Goal: Answer question/provide support: Share knowledge or assist other users

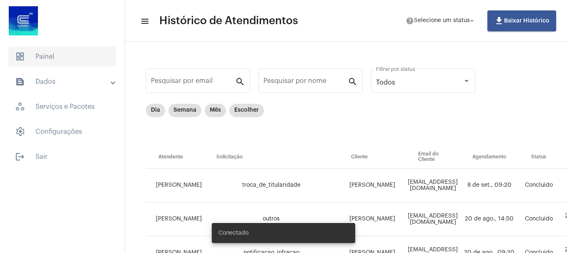
click at [60, 55] on span "dashboard Painel" at bounding box center [62, 57] width 108 height 20
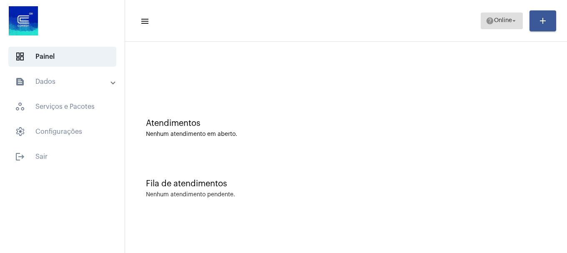
click at [496, 16] on span "help Online arrow_drop_down" at bounding box center [502, 20] width 32 height 15
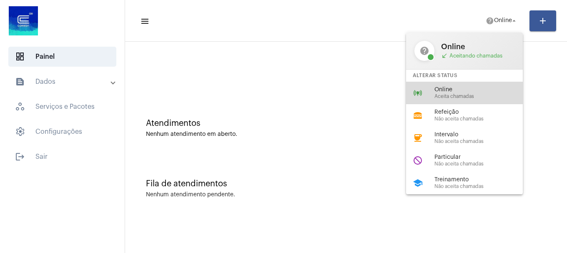
click at [490, 96] on span "Aceita chamadas" at bounding box center [482, 96] width 95 height 5
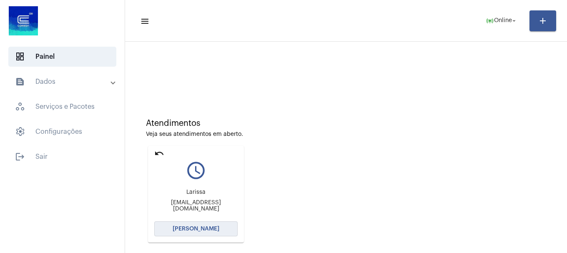
click at [177, 234] on button "[PERSON_NAME]" at bounding box center [195, 229] width 83 height 15
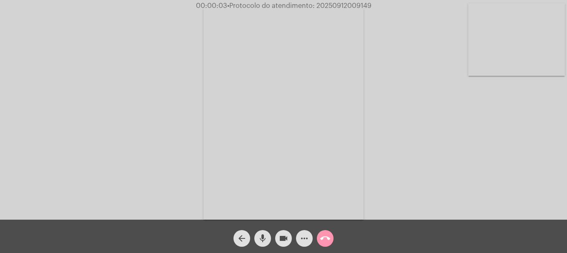
click at [490, 36] on video at bounding box center [516, 39] width 97 height 73
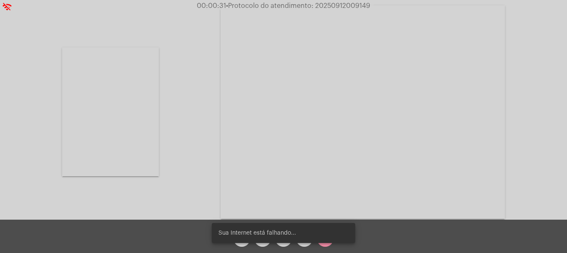
click at [110, 112] on video at bounding box center [110, 112] width 97 height 129
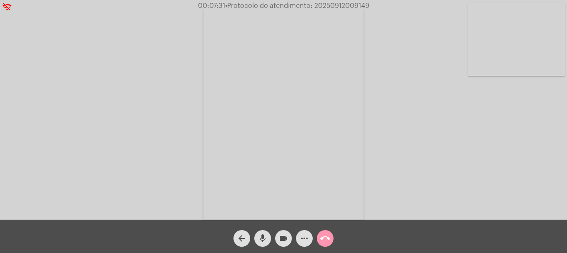
click at [493, 58] on video at bounding box center [516, 39] width 97 height 73
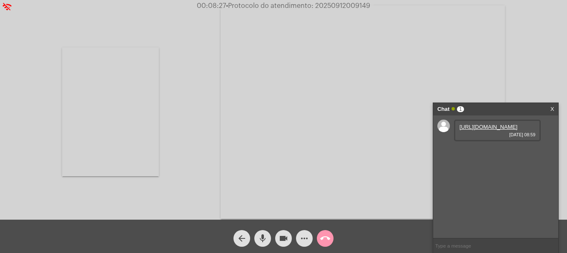
click at [499, 130] on link "https://neft-transfer-bucket.s3.amazonaws.com/temp-5a74ee17-8e11-bec3-d46b-f94c…" at bounding box center [489, 127] width 58 height 6
click at [337, 6] on span "• Protocolo do atendimento: 20250912009149" at bounding box center [298, 6] width 144 height 7
copy span "20250912009149"
click at [494, 244] on input "text" at bounding box center [495, 246] width 125 height 15
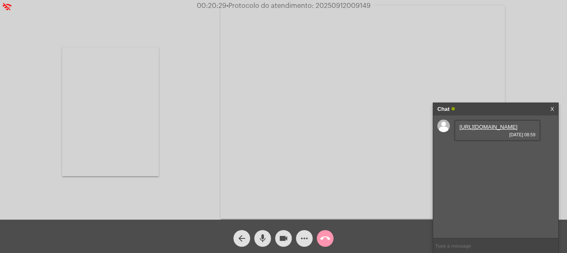
paste input "20250912009149"
type input "20250912009149"
click at [186, 145] on div "Acessando Câmera e Microfone..." at bounding box center [284, 111] width 566 height 220
click at [482, 242] on input "20250912009149" at bounding box center [495, 246] width 125 height 15
click at [316, 245] on div "call_end" at bounding box center [325, 236] width 21 height 21
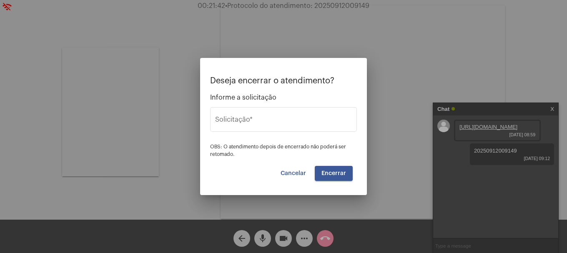
click at [321, 244] on div at bounding box center [283, 126] width 567 height 253
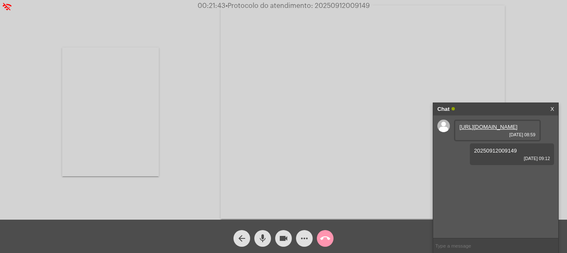
click at [326, 240] on mat-icon "call_end" at bounding box center [325, 239] width 10 height 10
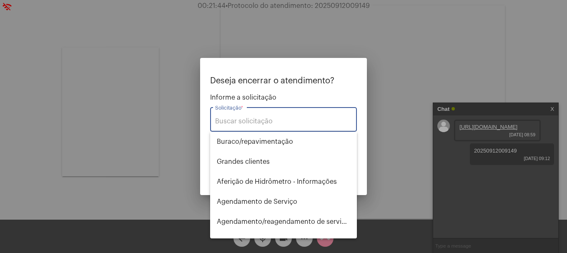
click at [279, 125] on input "Solicitação *" at bounding box center [283, 122] width 137 height 8
type input "s"
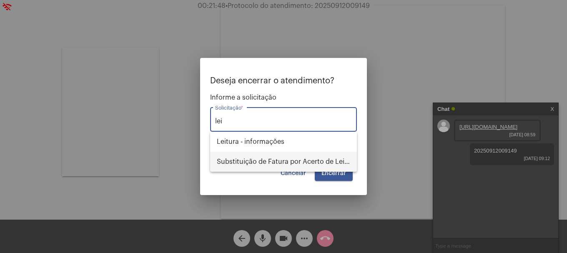
click at [292, 157] on span "Substituição de Fatura por Acerto de Leitura" at bounding box center [283, 162] width 133 height 20
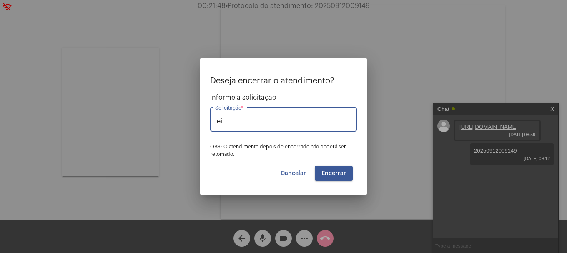
type input "Substituição de Fatura por Acerto de Leitura"
click at [335, 171] on span "Encerrar" at bounding box center [334, 174] width 25 height 6
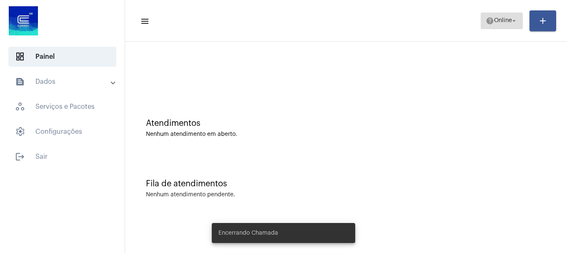
click at [495, 24] on span "help Online arrow_drop_down" at bounding box center [502, 20] width 32 height 15
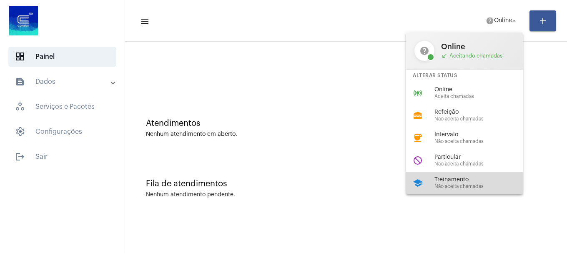
click at [462, 173] on div "school Treinamento Não aceita chamadas" at bounding box center [471, 183] width 130 height 23
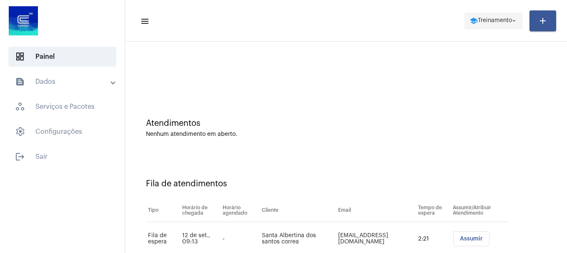
click at [488, 27] on span "school Treinamento arrow_drop_down" at bounding box center [494, 20] width 48 height 15
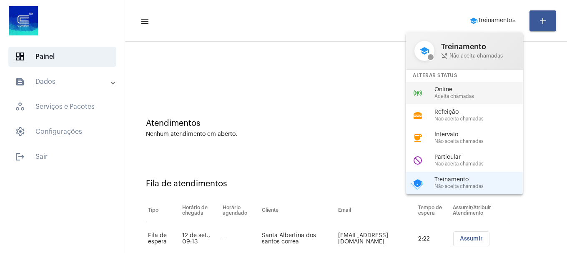
click at [473, 89] on span "Online" at bounding box center [482, 90] width 95 height 6
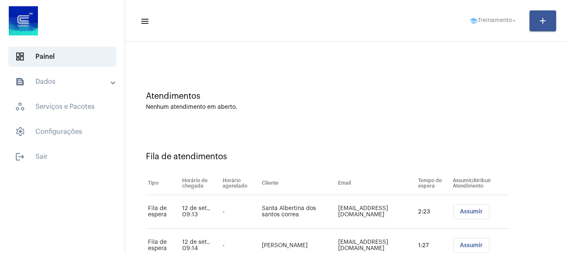
scroll to position [59, 0]
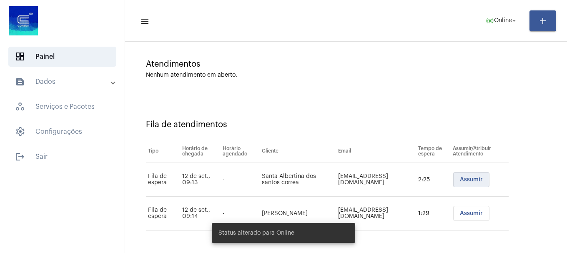
click at [453, 181] on button "Assumir" at bounding box center [471, 179] width 36 height 15
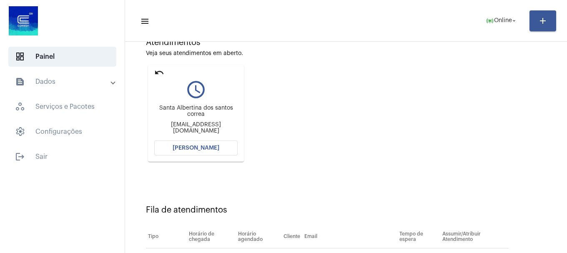
scroll to position [83, 0]
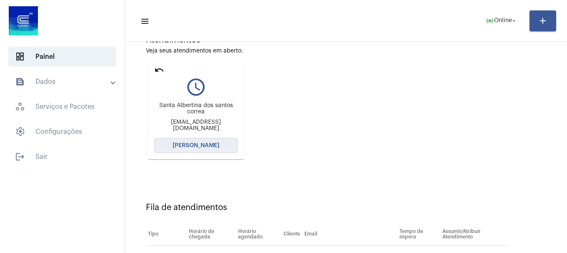
click at [215, 146] on span "[PERSON_NAME]" at bounding box center [196, 146] width 47 height 6
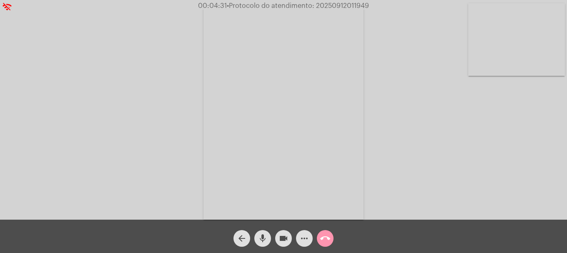
click at [524, 54] on video at bounding box center [516, 39] width 97 height 73
click at [107, 167] on video at bounding box center [110, 112] width 97 height 129
click at [267, 242] on mat-icon "mic" at bounding box center [263, 239] width 10 height 10
click at [267, 242] on mat-icon "mic_off" at bounding box center [263, 239] width 10 height 10
click at [494, 52] on video at bounding box center [516, 39] width 97 height 73
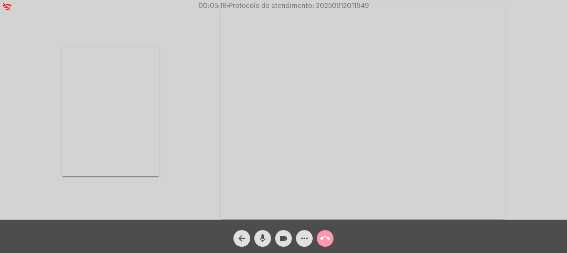
click at [132, 113] on video at bounding box center [110, 112] width 97 height 129
click at [265, 245] on span "mic" at bounding box center [263, 238] width 10 height 17
click at [285, 235] on mat-icon "videocam" at bounding box center [284, 239] width 10 height 10
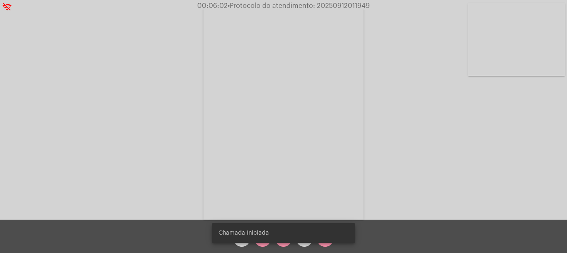
click at [293, 244] on div "Chamada Iniciada" at bounding box center [284, 233] width 164 height 40
click at [287, 243] on div "Chamada Iniciada" at bounding box center [284, 233] width 164 height 40
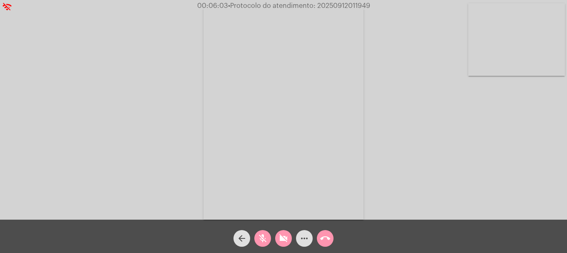
click at [286, 243] on mat-icon "videocam_off" at bounding box center [284, 239] width 10 height 10
click at [267, 237] on mat-icon "mic_off" at bounding box center [263, 239] width 10 height 10
click at [519, 38] on video at bounding box center [516, 39] width 97 height 73
click at [265, 239] on mat-icon "mic" at bounding box center [263, 239] width 10 height 10
click at [282, 240] on mat-icon "videocam" at bounding box center [284, 239] width 10 height 10
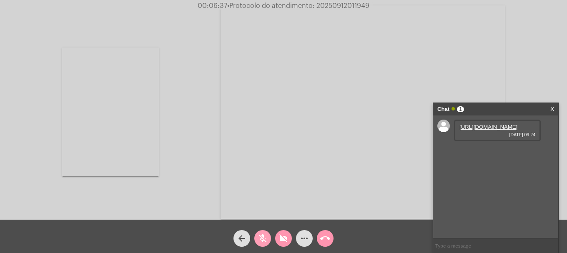
click at [258, 238] on mat-icon "mic_off" at bounding box center [263, 239] width 10 height 10
click at [482, 130] on link "https://neft-transfer-bucket.s3.amazonaws.com/temp-1ee61932-3e7d-b259-5e5f-bb9b…" at bounding box center [489, 127] width 58 height 6
click at [281, 233] on span "videocam_off" at bounding box center [284, 238] width 10 height 17
click at [264, 241] on mat-icon "mic" at bounding box center [263, 239] width 10 height 10
click at [288, 239] on mat-icon "videocam" at bounding box center [284, 239] width 10 height 10
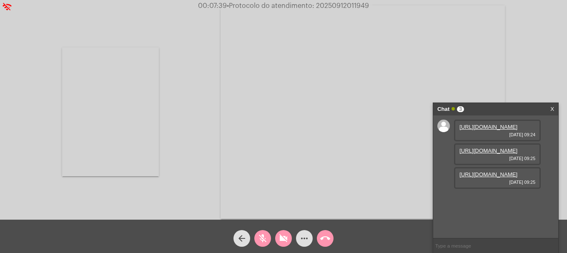
scroll to position [7, 0]
click at [476, 154] on link "https://neft-transfer-bucket.s3.amazonaws.com/temp-193c0e63-5514-1cd2-e5a4-a227…" at bounding box center [489, 151] width 58 height 6
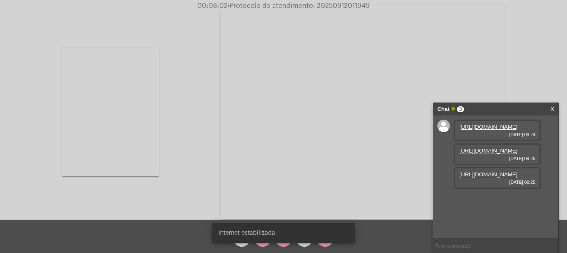
click at [262, 244] on div "Internet estabilizada" at bounding box center [284, 233] width 164 height 40
click at [263, 241] on snack-bar-container "Internet estabilizada" at bounding box center [284, 233] width 144 height 20
click at [263, 244] on div "Internet estabilizada" at bounding box center [284, 233] width 164 height 40
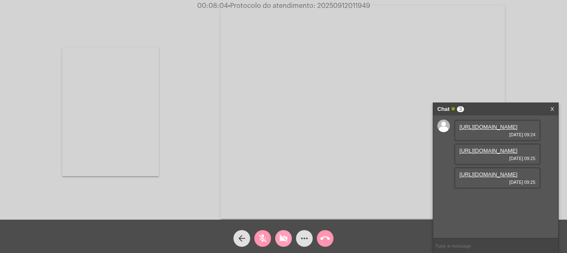
click at [281, 242] on mat-icon "videocam_off" at bounding box center [284, 239] width 10 height 10
click at [265, 238] on mat-icon "mic_off" at bounding box center [263, 239] width 10 height 10
click at [269, 238] on button "mic" at bounding box center [262, 238] width 17 height 17
click at [180, 100] on div "Acessando Câmera e Microfone..." at bounding box center [284, 111] width 566 height 220
click at [500, 178] on link "https://neft-transfer-bucket.s3.amazonaws.com/temp-2457b625-1cbe-ea70-c1fa-1244…" at bounding box center [489, 174] width 58 height 6
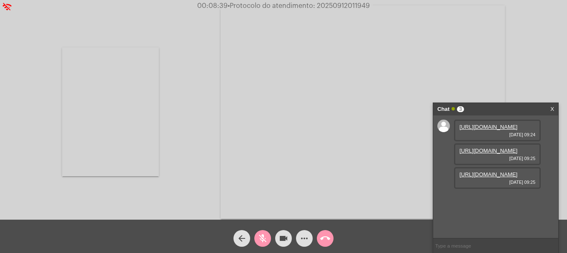
click at [256, 244] on div "mic_off" at bounding box center [262, 236] width 21 height 21
click at [464, 201] on link "https://neft-transfer-bucket.s3.amazonaws.com/temp-26b2df84-15a6-92a5-8f8a-d147…" at bounding box center [489, 198] width 58 height 6
click at [279, 239] on mat-icon "videocam" at bounding box center [284, 239] width 10 height 10
click at [262, 240] on mat-icon "mic" at bounding box center [263, 239] width 10 height 10
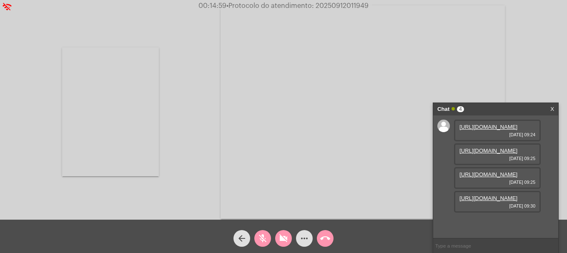
click at [262, 239] on mat-icon "mic_off" at bounding box center [263, 239] width 10 height 10
click at [274, 241] on div "videocam_off" at bounding box center [283, 236] width 21 height 21
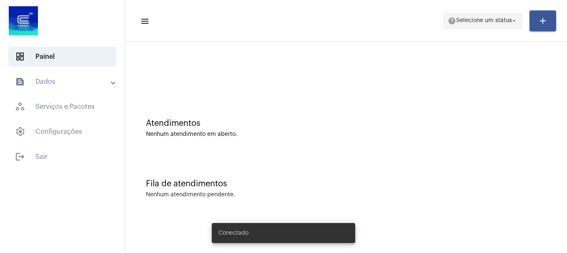
click at [477, 25] on span "help Selecione um status arrow_drop_down" at bounding box center [483, 20] width 70 height 15
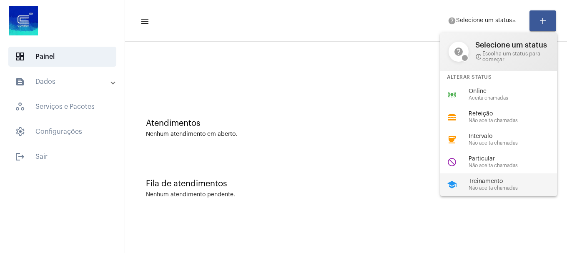
click at [477, 183] on span "Treinamento" at bounding box center [516, 182] width 95 height 6
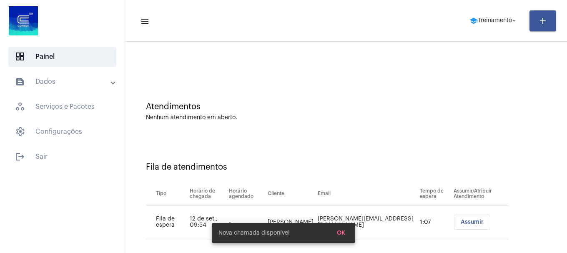
scroll to position [25, 0]
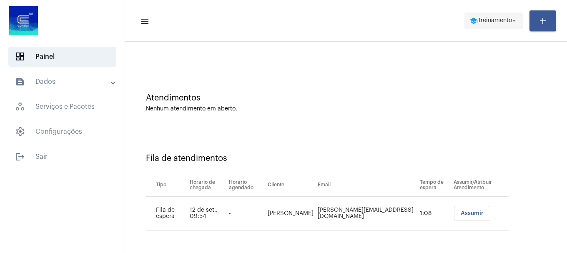
click at [489, 25] on span "school Treinamento arrow_drop_down" at bounding box center [494, 20] width 48 height 15
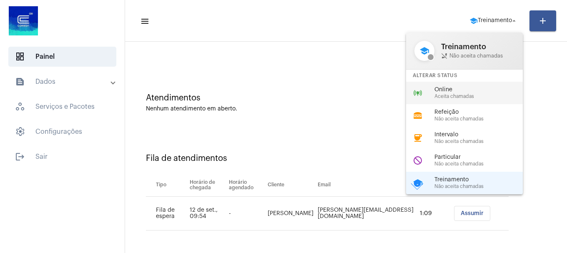
click at [477, 101] on div "online_prediction Online Aceita chamadas" at bounding box center [471, 93] width 130 height 23
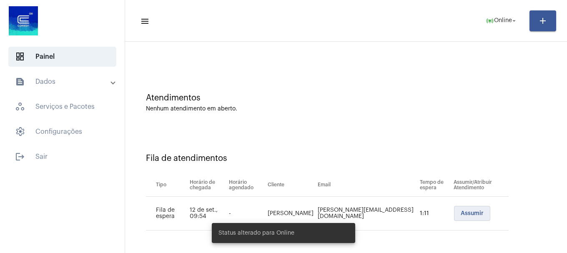
click at [465, 216] on span "Assumir" at bounding box center [472, 214] width 23 height 6
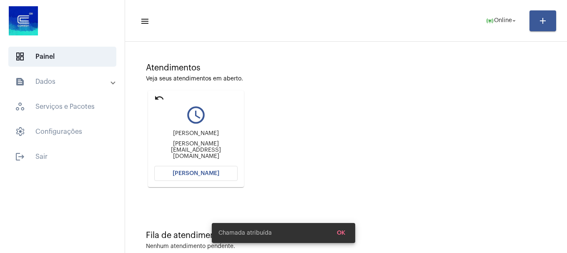
scroll to position [73, 0]
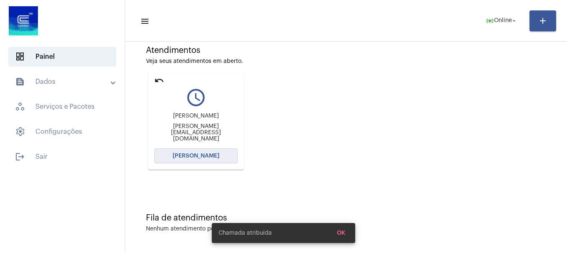
click at [227, 161] on button "[PERSON_NAME]" at bounding box center [195, 156] width 83 height 15
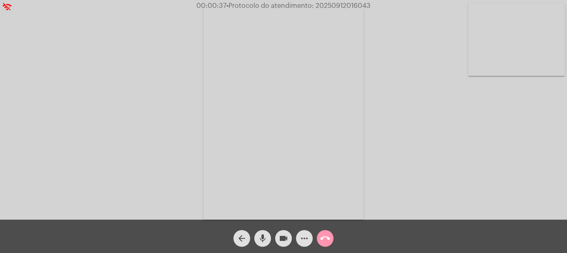
click at [525, 26] on video at bounding box center [516, 39] width 97 height 73
click at [314, 239] on div "more_horiz" at bounding box center [304, 236] width 21 height 21
click at [267, 242] on mat-icon "mic" at bounding box center [263, 239] width 10 height 10
click at [287, 241] on mat-icon "videocam" at bounding box center [284, 239] width 10 height 10
click at [264, 234] on mat-icon "mic_off" at bounding box center [263, 239] width 10 height 10
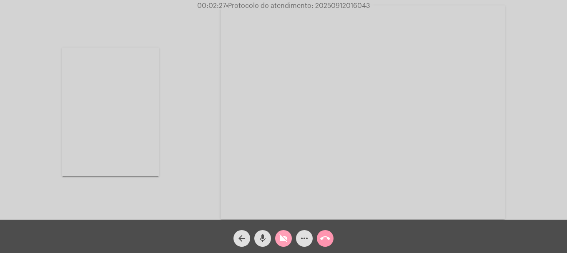
click at [287, 234] on mat-icon "videocam_off" at bounding box center [284, 239] width 10 height 10
click at [259, 236] on mat-icon "mic" at bounding box center [263, 239] width 10 height 10
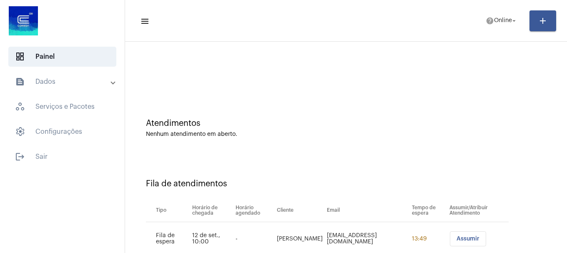
click at [368, 131] on div "Nenhum atendimento em aberto." at bounding box center [346, 134] width 400 height 6
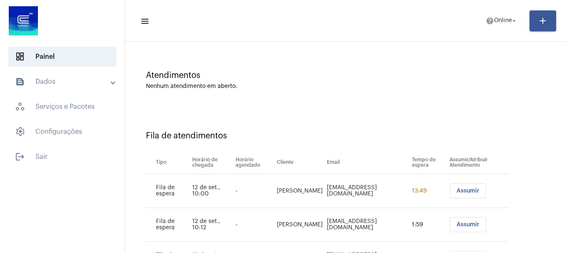
scroll to position [93, 0]
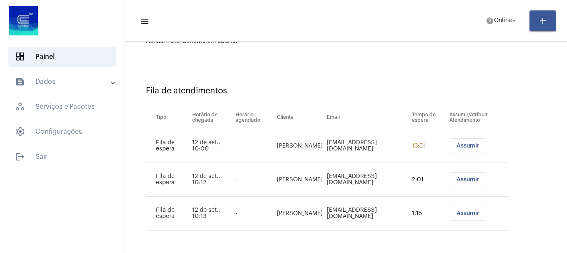
click at [463, 144] on span "Assumir" at bounding box center [468, 146] width 23 height 6
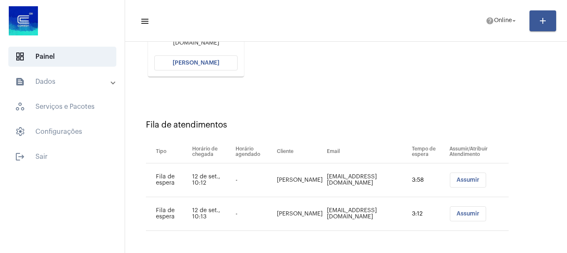
scroll to position [166, 0]
click at [200, 67] on button "[PERSON_NAME]" at bounding box center [195, 62] width 83 height 15
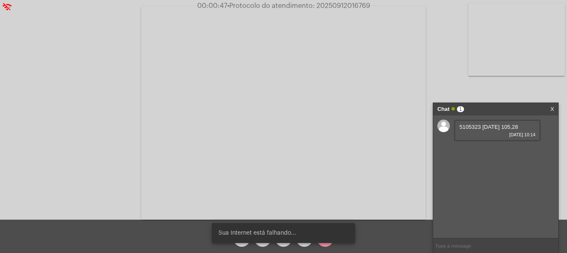
click at [462, 123] on div "5105323 06/08/2025 105,28 12/09/2025 10:14" at bounding box center [497, 131] width 87 height 22
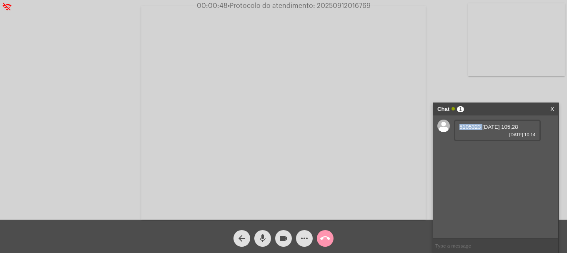
copy span "5105323"
click at [297, 239] on button "more_horiz" at bounding box center [304, 238] width 17 height 17
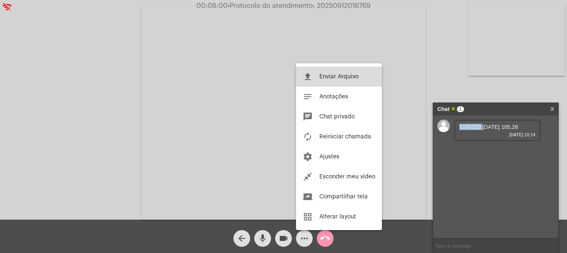
click at [316, 81] on button "file_upload Enviar Arquivo" at bounding box center [339, 77] width 86 height 20
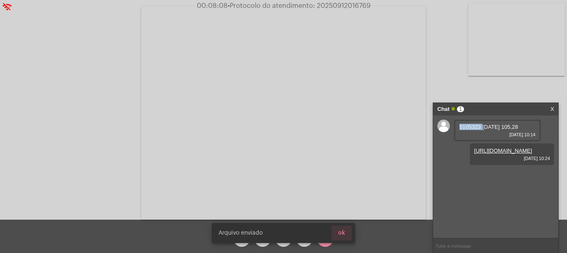
click at [343, 233] on span "ok" at bounding box center [341, 233] width 7 height 6
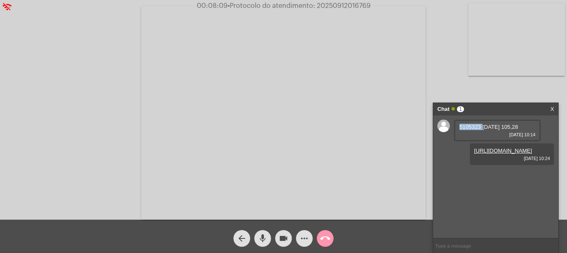
click at [312, 236] on button "more_horiz" at bounding box center [304, 238] width 17 height 17
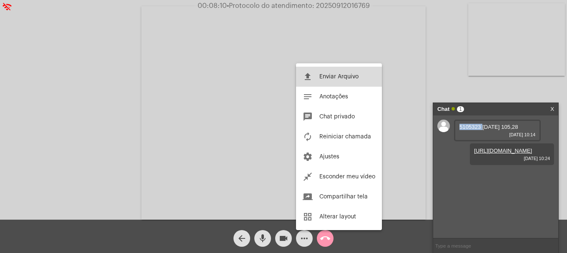
click at [336, 68] on button "file_upload Enviar Arquivo" at bounding box center [339, 77] width 86 height 20
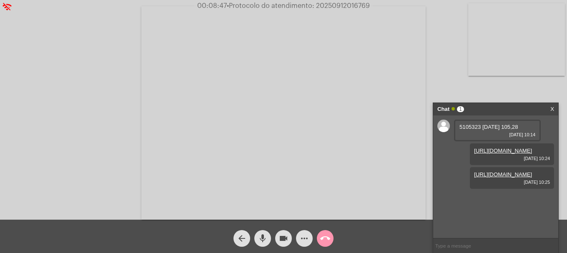
click at [355, 7] on span "• Protocolo do atendimento: 20250912016769" at bounding box center [298, 6] width 143 height 7
copy span "20250912016769"
click at [515, 243] on input "text" at bounding box center [495, 246] width 125 height 15
paste input "20250912016769"
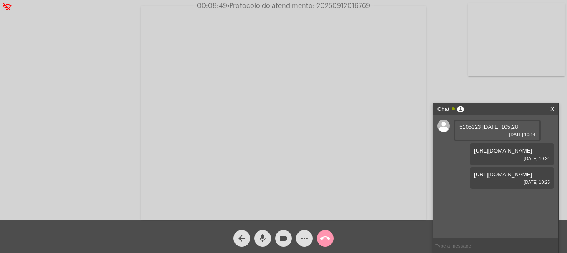
type input "20250912016769"
click at [325, 237] on mat-icon "call_end" at bounding box center [325, 239] width 10 height 10
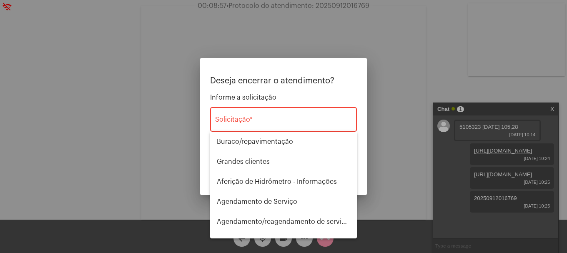
click at [300, 116] on div "Solicitação *" at bounding box center [283, 119] width 137 height 26
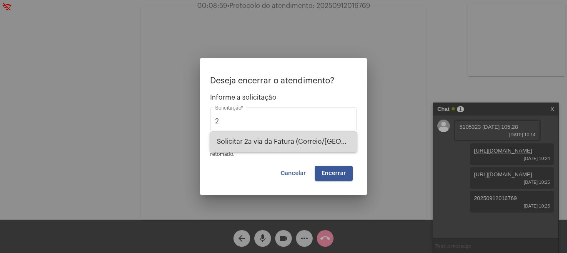
click at [287, 141] on span "Solicitar 2a via da Fatura (Correio/US/Email)" at bounding box center [283, 142] width 133 height 20
type input "Solicitar 2a via da Fatura (Correio/US/Email)"
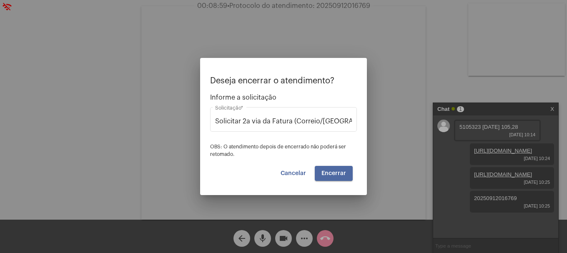
click at [335, 171] on span "Encerrar" at bounding box center [334, 174] width 25 height 6
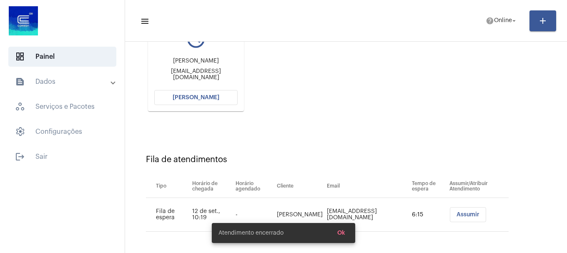
scroll to position [133, 0]
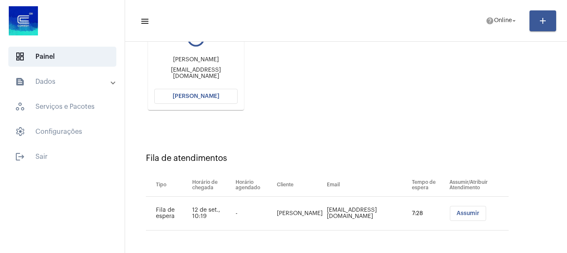
click at [200, 102] on button "[PERSON_NAME]" at bounding box center [195, 96] width 83 height 15
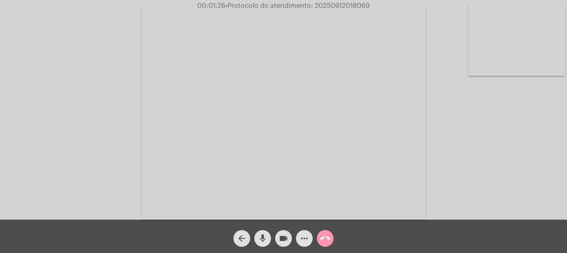
click at [549, 35] on video at bounding box center [516, 39] width 97 height 73
click at [113, 138] on video at bounding box center [110, 112] width 97 height 73
click at [516, 48] on video at bounding box center [516, 39] width 97 height 73
click at [262, 234] on mat-icon "mic" at bounding box center [263, 239] width 10 height 10
click at [262, 234] on mat-icon "mic_off" at bounding box center [263, 239] width 10 height 10
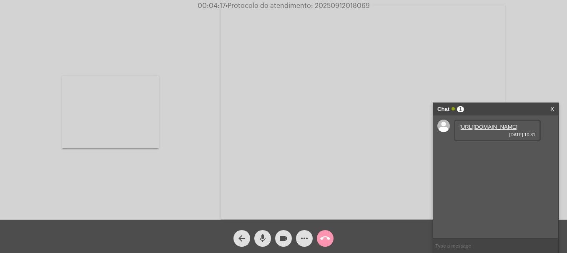
click at [499, 128] on link "https://neft-transfer-bucket.s3.amazonaws.com/temp-ccf22f29-25f7-1247-121a-ebbb…" at bounding box center [489, 127] width 58 height 6
click at [498, 154] on link "https://neft-transfer-bucket.s3.amazonaws.com/temp-3bb5c2d0-cff4-dacf-0fea-fbfb…" at bounding box center [489, 151] width 58 height 6
click at [494, 178] on link "https://neft-transfer-bucket.s3.amazonaws.com/temp-51b06b59-1cdb-2b11-3090-fee5…" at bounding box center [489, 174] width 58 height 6
click at [308, 244] on span "more_horiz" at bounding box center [305, 238] width 10 height 17
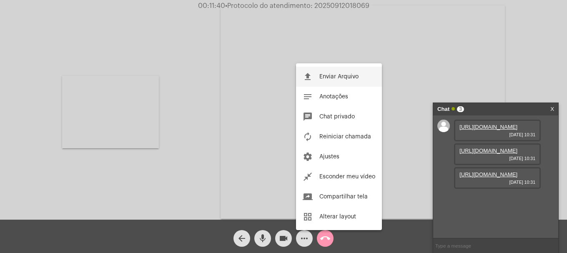
click at [321, 73] on button "file_upload Enviar Arquivo" at bounding box center [339, 77] width 86 height 20
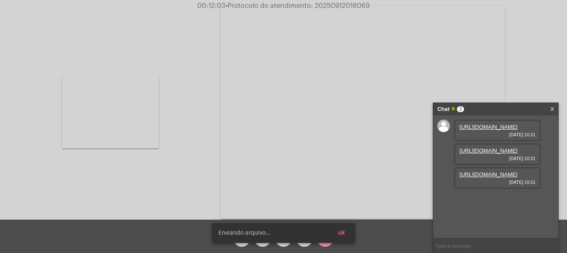
scroll to position [50, 0]
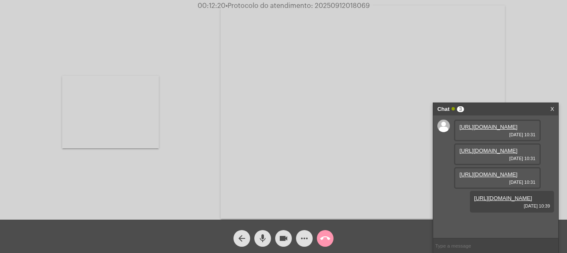
click at [350, 5] on span "• Protocolo do atendimento: 20250912018069" at bounding box center [298, 6] width 144 height 7
copy span "20250912018069"
click at [301, 238] on mat-icon "more_horiz" at bounding box center [305, 239] width 10 height 10
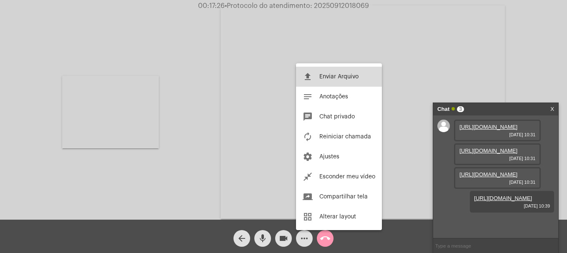
click at [317, 86] on button "file_upload Enviar Arquivo" at bounding box center [339, 77] width 86 height 20
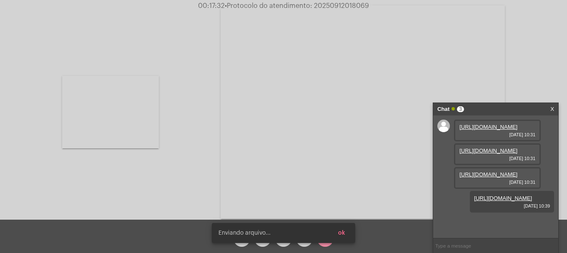
scroll to position [92, 0]
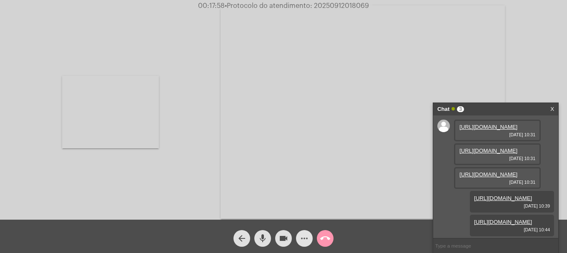
click at [299, 237] on button "more_horiz" at bounding box center [304, 238] width 17 height 17
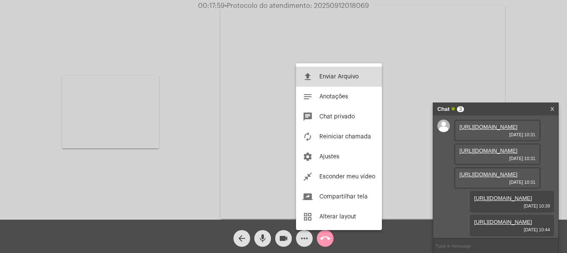
click at [310, 75] on mat-icon "file_upload" at bounding box center [308, 77] width 10 height 10
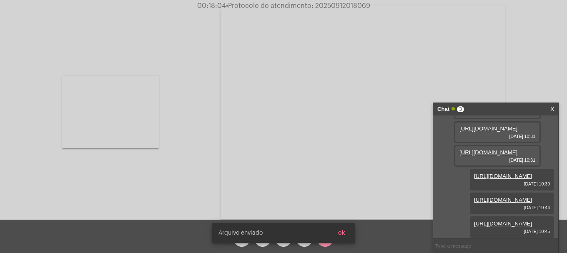
scroll to position [135, 0]
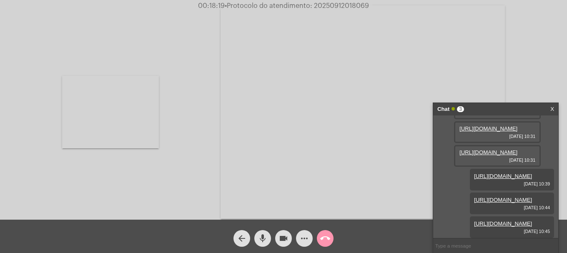
copy span "20250912018069"
click at [480, 244] on input "text" at bounding box center [495, 246] width 125 height 15
paste input "20250912018069"
type input "20250912018069"
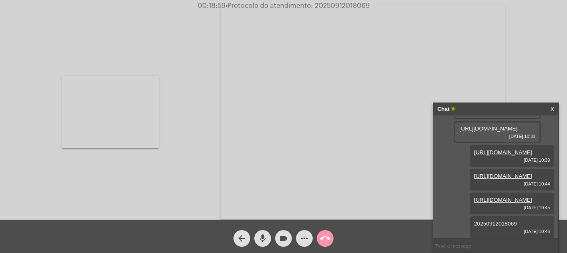
click at [327, 243] on mat-icon "call_end" at bounding box center [325, 239] width 10 height 10
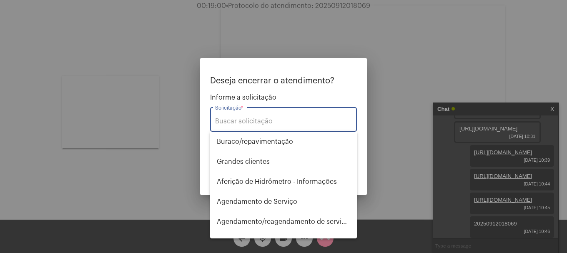
click at [280, 122] on input "Solicitação *" at bounding box center [283, 122] width 137 height 8
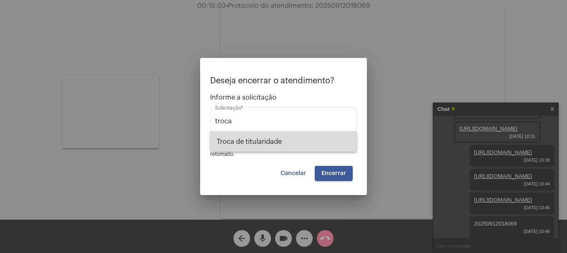
click at [282, 141] on span "Troca de titularidade" at bounding box center [283, 142] width 133 height 20
type input "Troca de titularidade"
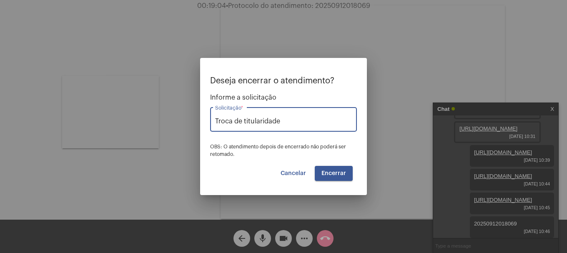
click at [333, 174] on span "Encerrar" at bounding box center [334, 174] width 25 height 6
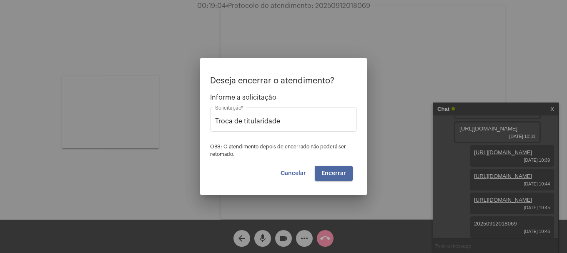
click at [333, 174] on span "Encerrar" at bounding box center [334, 174] width 25 height 6
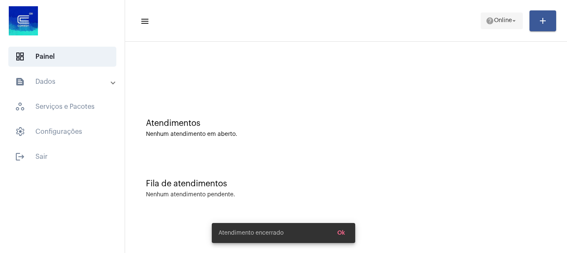
click at [504, 15] on span "help Online arrow_drop_down" at bounding box center [502, 20] width 32 height 15
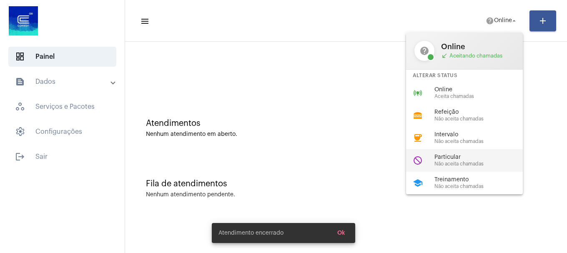
click at [461, 159] on span "Particular" at bounding box center [482, 157] width 95 height 6
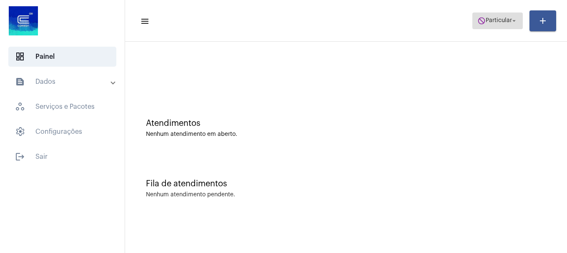
click at [512, 18] on mat-icon "arrow_drop_down" at bounding box center [515, 21] width 8 height 8
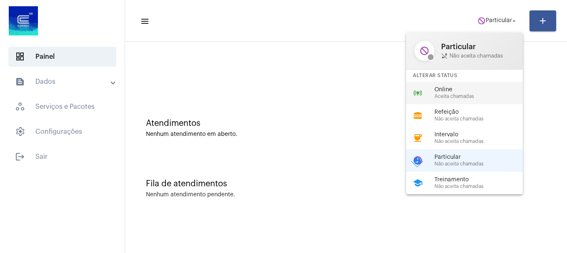
click at [468, 90] on span "Online" at bounding box center [482, 90] width 95 height 6
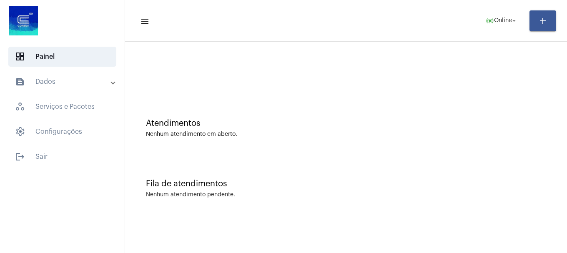
click at [319, 118] on div "Atendimentos Nenhum atendimento em aberto." at bounding box center [346, 124] width 434 height 60
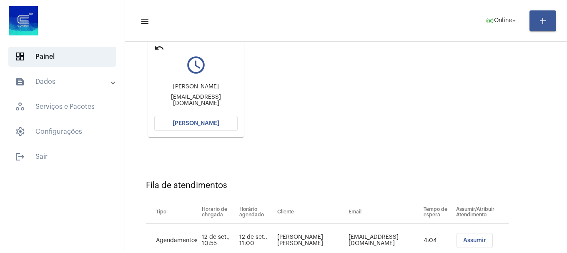
scroll to position [91, 0]
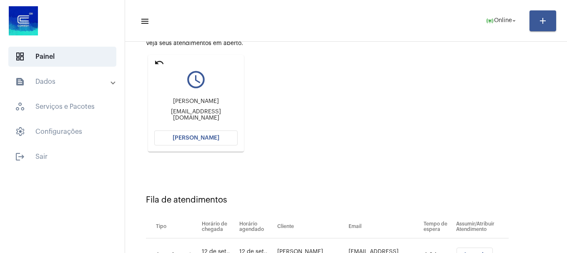
click at [211, 132] on button "[PERSON_NAME]" at bounding box center [195, 138] width 83 height 15
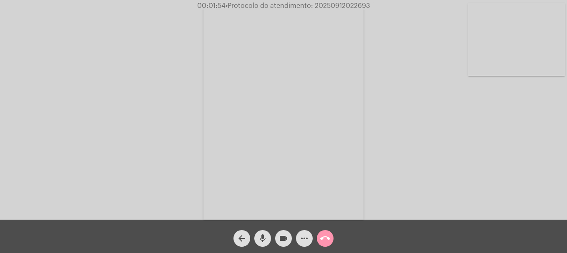
click at [267, 244] on span "mic" at bounding box center [263, 238] width 10 height 17
click at [277, 244] on button "videocam" at bounding box center [283, 238] width 17 height 17
click at [277, 244] on button "videocam_off" at bounding box center [283, 238] width 17 height 17
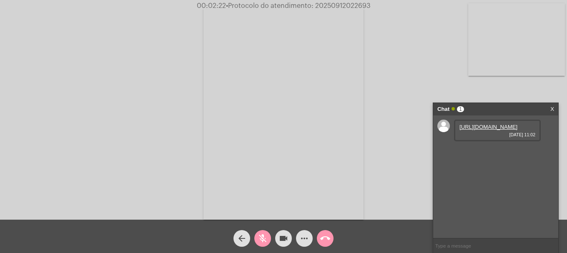
click at [484, 129] on link "https://neft-transfer-bucket.s3.amazonaws.com/temp-6082afc3-7726-7ffc-6320-71cc…" at bounding box center [489, 127] width 58 height 6
click at [484, 154] on link "https://neft-transfer-bucket.s3.amazonaws.com/temp-4f2f3764-e0db-e105-b423-2fac…" at bounding box center [489, 151] width 58 height 6
click at [257, 240] on button "mic_off" at bounding box center [262, 238] width 17 height 17
click at [484, 178] on link "https://neft-transfer-bucket.s3.amazonaws.com/temp-5b3e0a03-4d38-61a4-b087-de59…" at bounding box center [489, 174] width 58 height 6
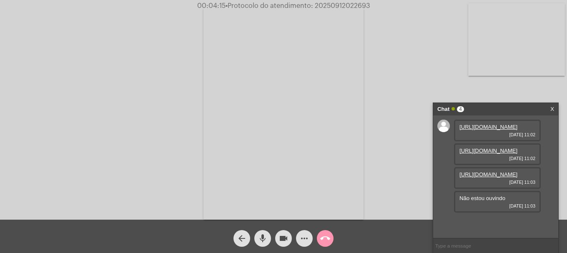
scroll to position [31, 0]
click at [334, 5] on span "• Protocolo do atendimento: 20250912022693" at bounding box center [298, 6] width 145 height 7
copy span "20250912022693"
click at [486, 247] on input "text" at bounding box center [495, 246] width 125 height 15
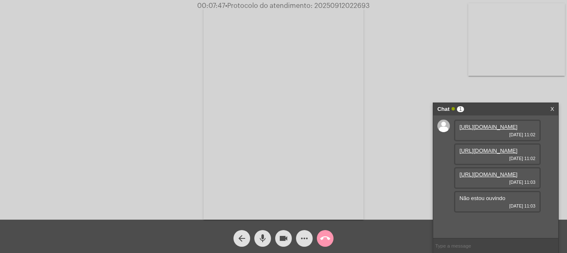
paste input "20250912022693"
type input "20250912022693"
click at [325, 236] on mat-icon "call_end" at bounding box center [325, 239] width 10 height 10
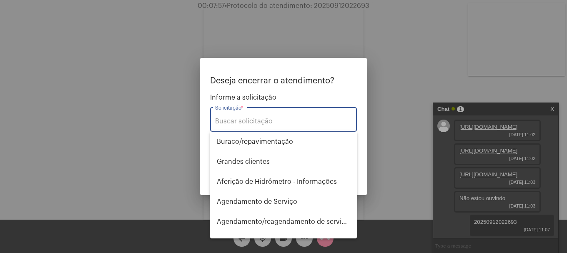
click at [292, 123] on input "Solicitação *" at bounding box center [283, 122] width 137 height 8
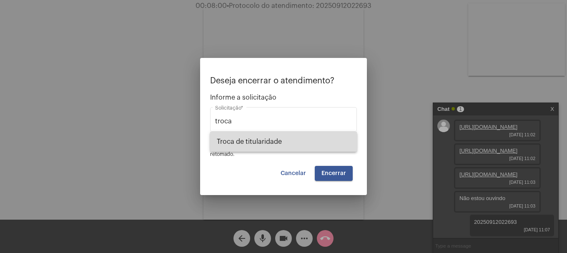
click at [289, 137] on span "Troca de titularidade" at bounding box center [283, 142] width 133 height 20
type input "Troca de titularidade"
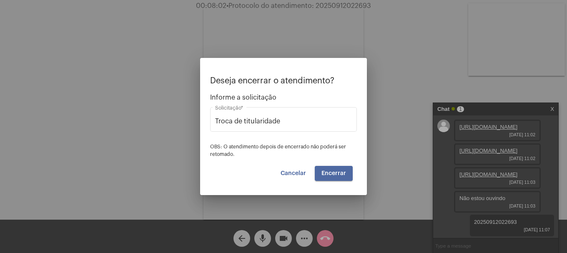
click at [339, 174] on span "Encerrar" at bounding box center [334, 174] width 25 height 6
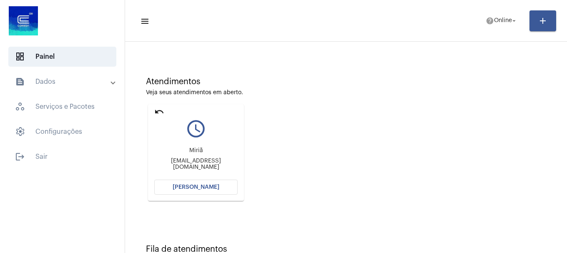
scroll to position [73, 0]
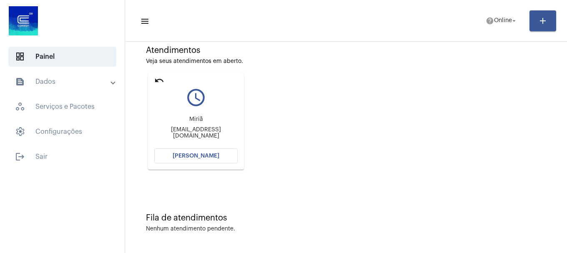
click at [183, 160] on button "[PERSON_NAME]" at bounding box center [195, 156] width 83 height 15
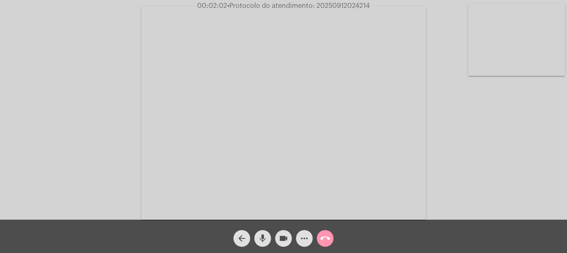
click at [526, 17] on video at bounding box center [516, 39] width 97 height 73
click at [321, 5] on span "• Protocolo do atendimento: 20250912024214" at bounding box center [297, 6] width 143 height 7
copy span "20250912024214"
click at [264, 238] on mat-icon "mic" at bounding box center [263, 239] width 10 height 10
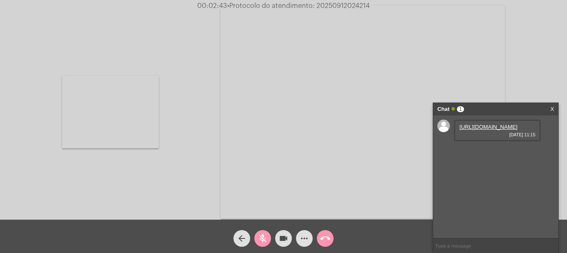
click at [483, 130] on link "https://neft-transfer-bucket.s3.amazonaws.com/temp-db78ab69-fed6-f4ef-0ba0-864a…" at bounding box center [489, 127] width 58 height 6
click at [264, 239] on mat-icon "mic_off" at bounding box center [263, 239] width 10 height 10
click at [267, 245] on span "mic" at bounding box center [263, 238] width 10 height 17
click at [267, 234] on mat-icon "mic_off" at bounding box center [263, 239] width 10 height 10
copy span "20250912024214"
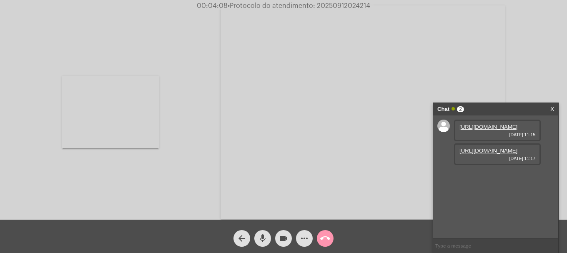
click at [483, 154] on link "https://neft-transfer-bucket.s3.amazonaws.com/temp-68a27034-4f7b-b642-3daa-e9a4…" at bounding box center [489, 151] width 58 height 6
click at [120, 118] on video at bounding box center [110, 112] width 97 height 73
copy span "20250912024214"
click at [514, 247] on input "text" at bounding box center [495, 246] width 125 height 15
paste input "20250912024214"
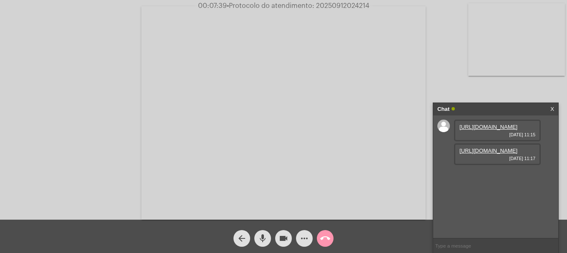
type input "20250912024214"
click at [328, 235] on mat-icon "call_end" at bounding box center [325, 239] width 10 height 10
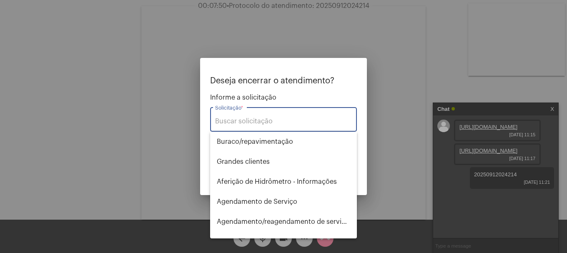
click at [273, 118] on input "Solicitação *" at bounding box center [283, 122] width 137 height 8
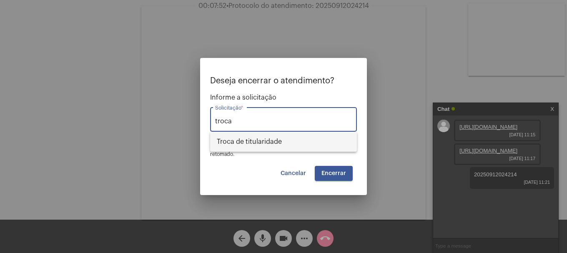
click at [271, 145] on span "Troca de titularidade" at bounding box center [283, 142] width 133 height 20
type input "Troca de titularidade"
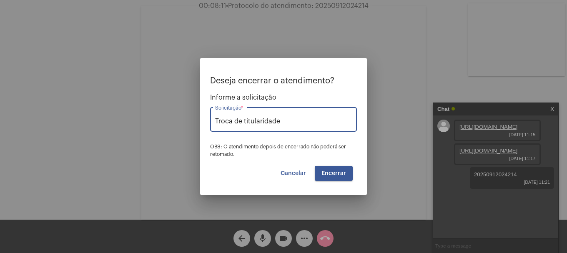
click at [328, 170] on button "Encerrar" at bounding box center [334, 173] width 38 height 15
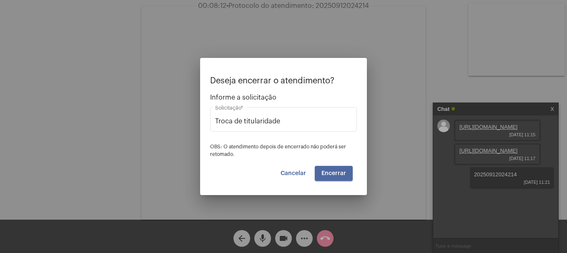
click at [328, 170] on button "Encerrar" at bounding box center [334, 173] width 38 height 15
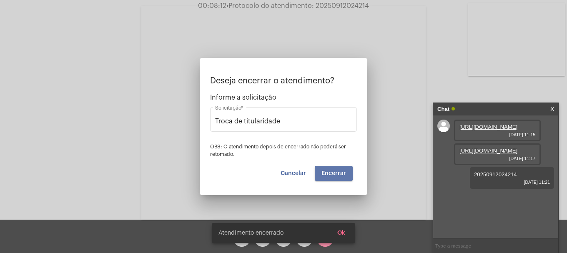
click at [328, 170] on button "Encerrar" at bounding box center [334, 173] width 38 height 15
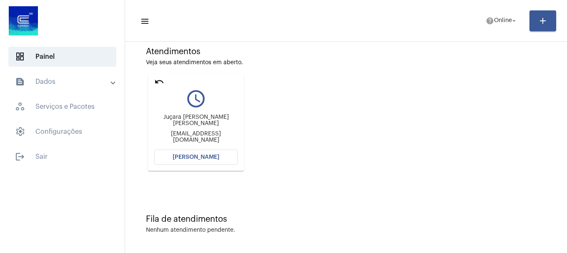
scroll to position [73, 0]
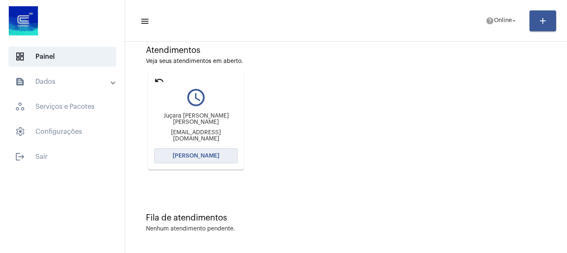
click at [209, 160] on button "[PERSON_NAME]" at bounding box center [195, 156] width 83 height 15
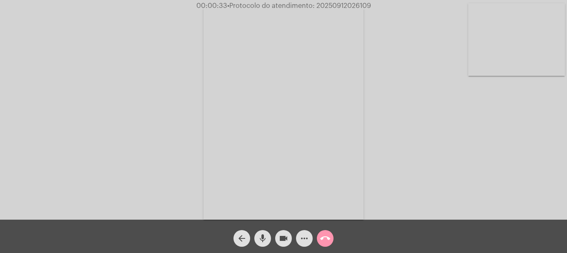
click at [559, 50] on video at bounding box center [516, 39] width 97 height 73
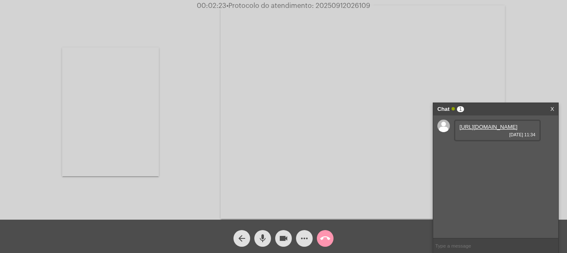
click at [497, 130] on link "https://neft-transfer-bucket.s3.amazonaws.com/temp-98af8a5b-88c8-27bd-305d-a655…" at bounding box center [489, 127] width 58 height 6
click at [491, 154] on link "https://neft-transfer-bucket.s3.amazonaws.com/temp-a460cc05-6ec0-7bb3-84f0-93b6…" at bounding box center [489, 151] width 58 height 6
click at [345, 4] on span "• Protocolo do atendimento: 20250912026109" at bounding box center [298, 6] width 144 height 7
click at [345, 4] on span "• Protocolo do atendimento: 20250912026109" at bounding box center [296, 6] width 144 height 7
copy span "20250912026109"
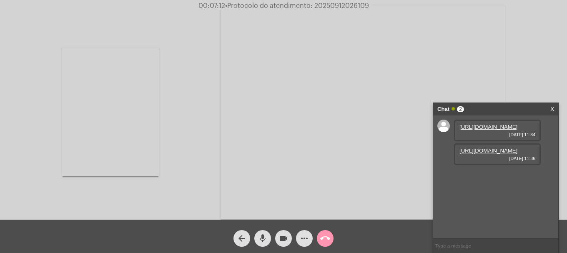
click at [475, 244] on input "text" at bounding box center [495, 246] width 125 height 15
paste input "20250912026109"
type input "20250912026109"
click at [324, 233] on span "call_end" at bounding box center [325, 238] width 10 height 17
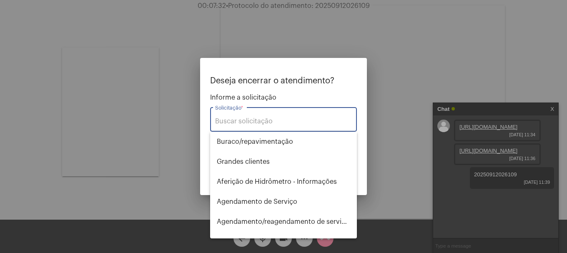
click at [267, 119] on input "Solicitação *" at bounding box center [283, 122] width 137 height 8
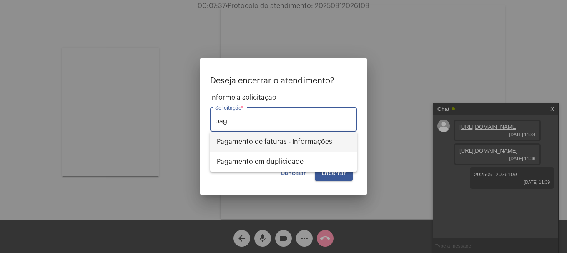
click at [289, 139] on span "Pagamento de faturas - Informações" at bounding box center [283, 142] width 133 height 20
type input "Pagamento de faturas - Informações"
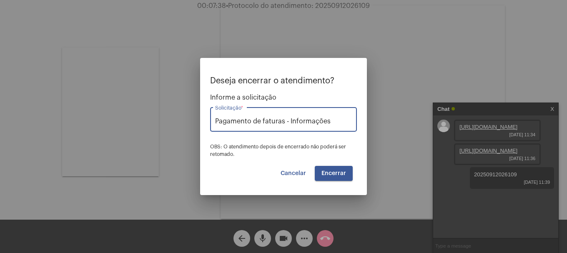
click at [340, 174] on span "Encerrar" at bounding box center [334, 174] width 25 height 6
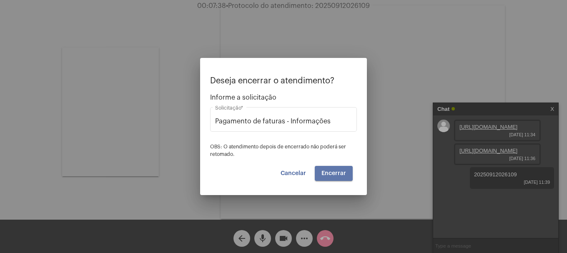
click at [340, 174] on span "Encerrar" at bounding box center [334, 174] width 25 height 6
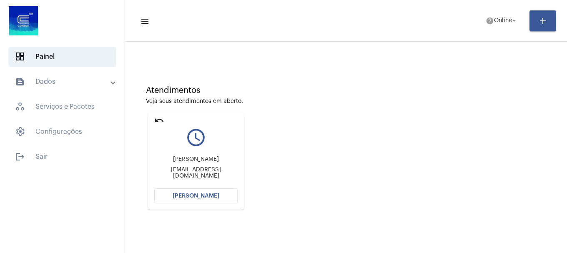
scroll to position [73, 0]
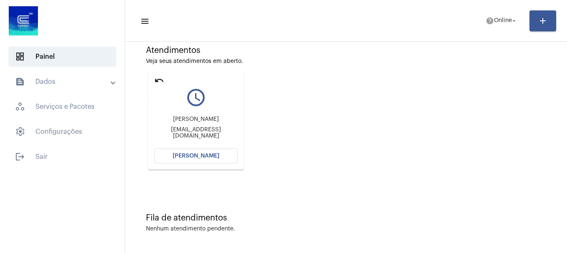
click at [159, 81] on mat-icon "undo" at bounding box center [159, 81] width 10 height 10
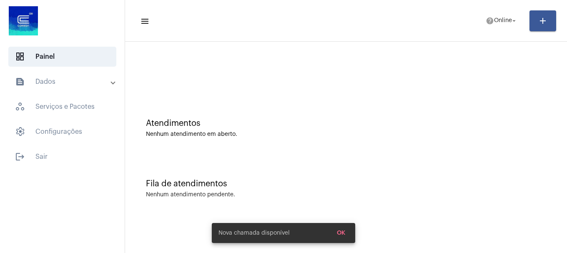
scroll to position [0, 0]
click at [494, 17] on span "help Online arrow_drop_down" at bounding box center [502, 20] width 32 height 15
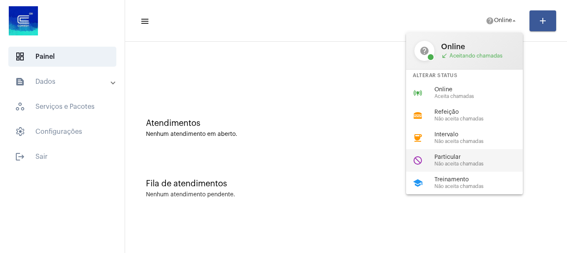
click at [454, 167] on div "do_not_disturb Particular Não aceita chamadas" at bounding box center [471, 160] width 130 height 23
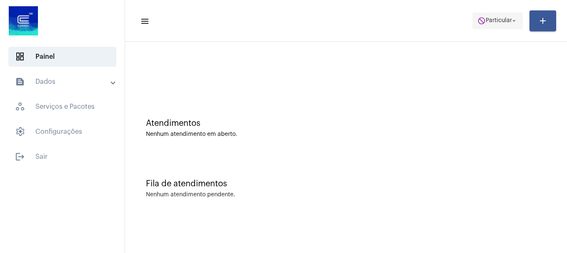
click at [496, 23] on span "do_not_disturb Particular arrow_drop_down" at bounding box center [498, 20] width 40 height 15
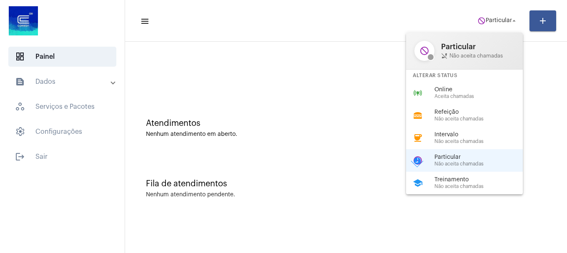
click at [487, 91] on span "Online" at bounding box center [482, 90] width 95 height 6
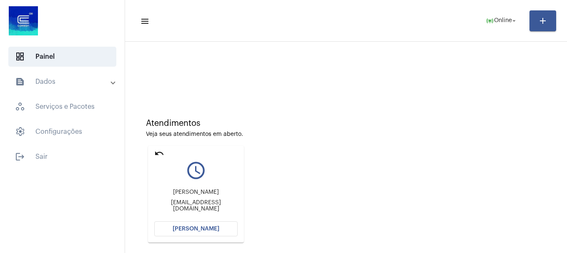
scroll to position [73, 0]
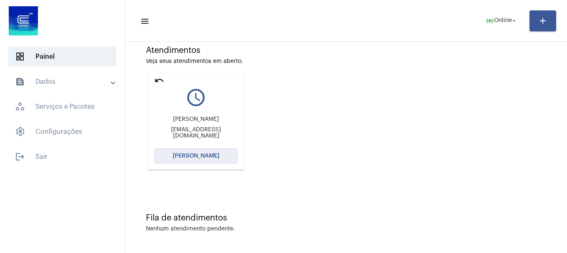
click at [216, 149] on button "[PERSON_NAME]" at bounding box center [195, 156] width 83 height 15
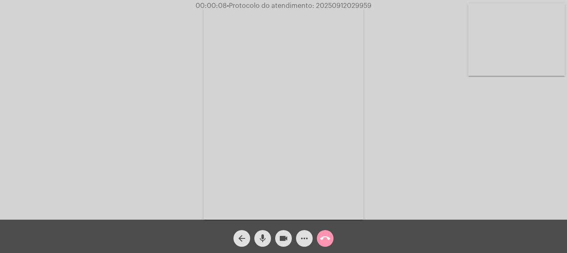
click at [261, 230] on div "mic" at bounding box center [262, 236] width 21 height 21
click at [262, 232] on span "mic_off" at bounding box center [263, 238] width 10 height 17
click at [262, 232] on span "mic" at bounding box center [263, 238] width 10 height 17
click at [262, 232] on span "mic_off" at bounding box center [263, 238] width 10 height 17
click at [306, 239] on mat-icon "more_horiz" at bounding box center [305, 239] width 10 height 10
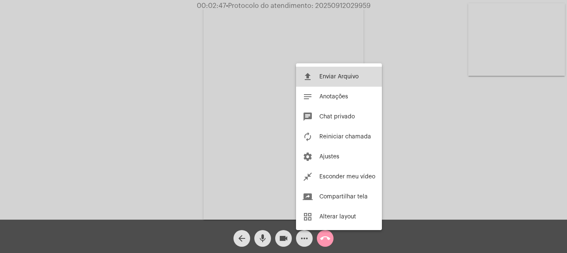
click at [329, 76] on span "Enviar Arquivo" at bounding box center [339, 77] width 39 height 6
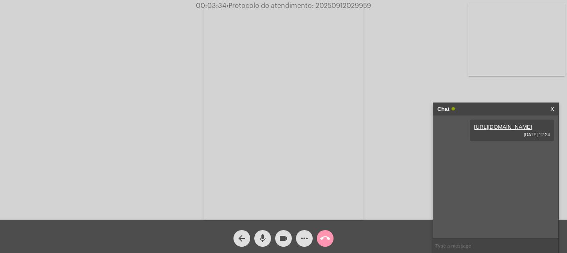
click at [460, 243] on input "text" at bounding box center [495, 246] width 125 height 15
paste input "MATRÍCULA: 2105664 UNIDADE: CORSAN SA REF.: 12/2024 - ORIGEM: N.F.C. VALOR: 137…"
type input "MATRÍCULA: 2105664 UNIDADE: CORSAN SA REF.: 12/2024 - ORIGEM: N.F.C. VALOR: 137…"
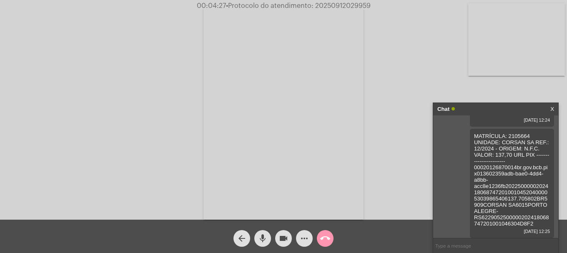
click at [342, 6] on span "• Protocolo do atendimento: 20250912029959" at bounding box center [298, 6] width 145 height 7
click at [343, 5] on span "• Protocolo do atendimento: 20250912029959" at bounding box center [298, 6] width 145 height 7
click at [478, 249] on input "text" at bounding box center [495, 246] width 125 height 15
paste input "20250912029959"
type input "20250912029959"
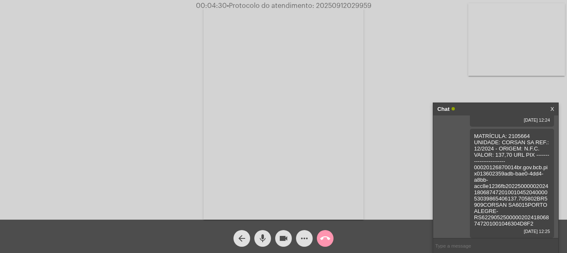
scroll to position [57, 0]
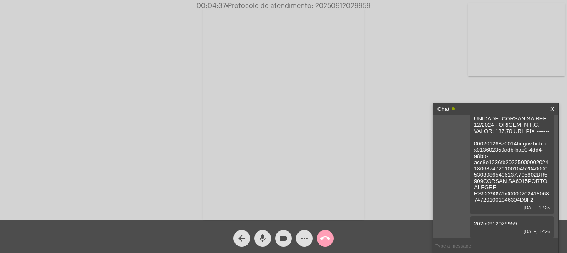
click at [324, 239] on mat-icon "call_end" at bounding box center [325, 239] width 10 height 10
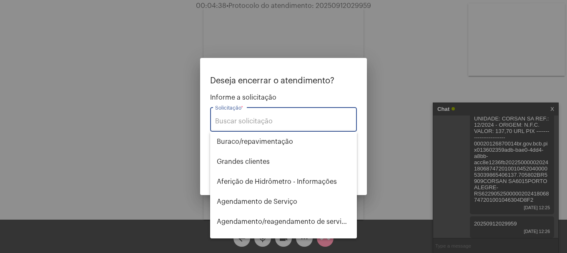
click at [263, 123] on input "Solicitação *" at bounding box center [283, 122] width 137 height 8
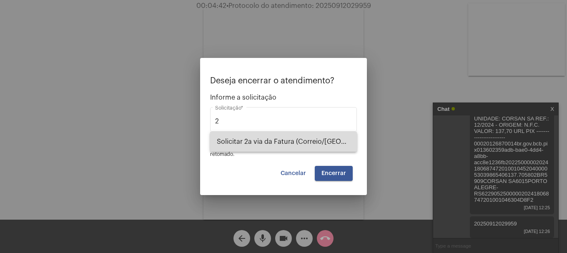
click at [265, 146] on span "Solicitar 2a via da Fatura (Correio/US/Email)" at bounding box center [283, 142] width 133 height 20
type input "Solicitar 2a via da Fatura (Correio/US/Email)"
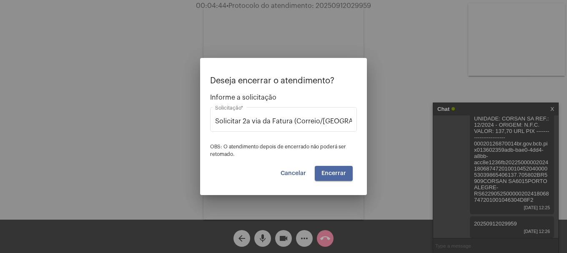
click at [335, 177] on button "Encerrar" at bounding box center [334, 173] width 38 height 15
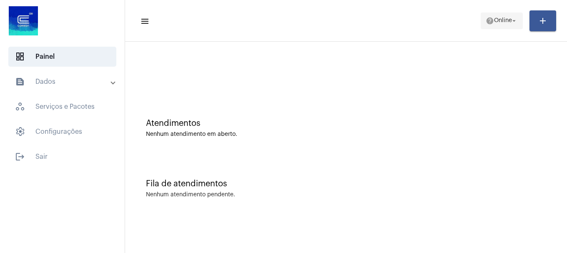
click at [504, 21] on span "Online" at bounding box center [503, 21] width 18 height 6
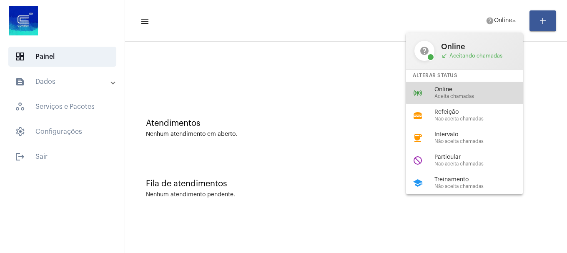
click at [484, 92] on span "Online" at bounding box center [482, 90] width 95 height 6
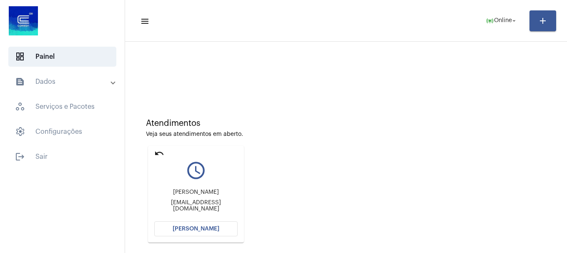
scroll to position [73, 0]
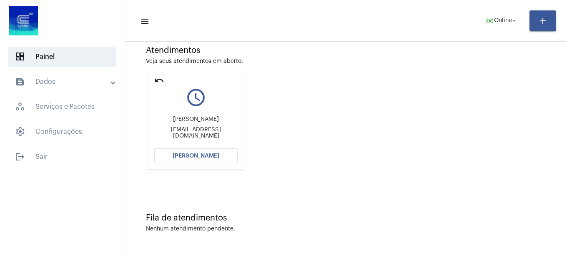
click at [201, 156] on span "[PERSON_NAME]" at bounding box center [196, 156] width 47 height 6
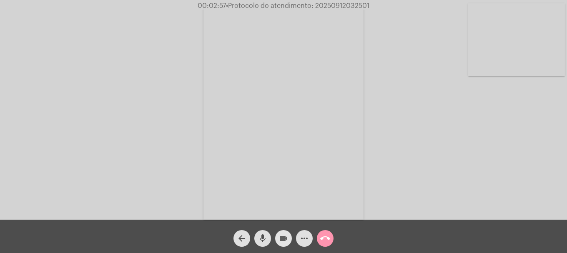
click at [280, 239] on mat-icon "videocam" at bounding box center [284, 239] width 10 height 10
click at [269, 239] on button "mic" at bounding box center [262, 238] width 17 height 17
click at [267, 241] on mat-icon "mic_off" at bounding box center [263, 239] width 10 height 10
click at [276, 240] on div "videocam_off" at bounding box center [283, 236] width 21 height 21
click at [290, 236] on button "videocam" at bounding box center [283, 238] width 17 height 17
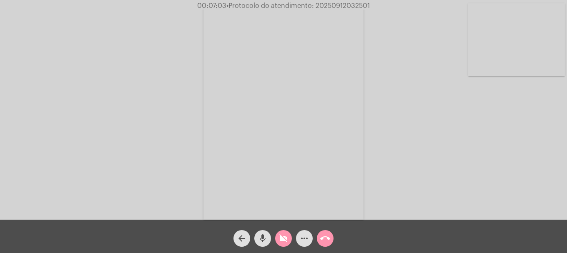
click at [287, 243] on mat-icon "videocam_off" at bounding box center [284, 239] width 10 height 10
drag, startPoint x: 199, startPoint y: 0, endPoint x: 29, endPoint y: 113, distance: 203.9
click at [29, 113] on div "Acessando Câmera e Microfone..." at bounding box center [284, 112] width 566 height 220
click at [302, 241] on mat-icon "more_horiz" at bounding box center [305, 239] width 10 height 10
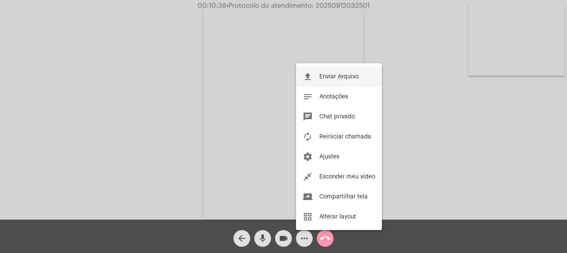
click at [319, 76] on button "file_upload Enviar Arquivo" at bounding box center [339, 77] width 86 height 20
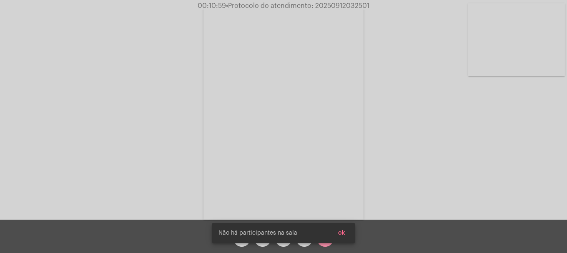
click at [342, 230] on button "ok" at bounding box center [342, 233] width 20 height 15
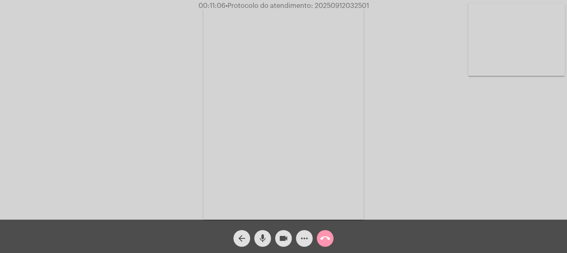
click at [303, 241] on mat-icon "more_horiz" at bounding box center [305, 239] width 10 height 10
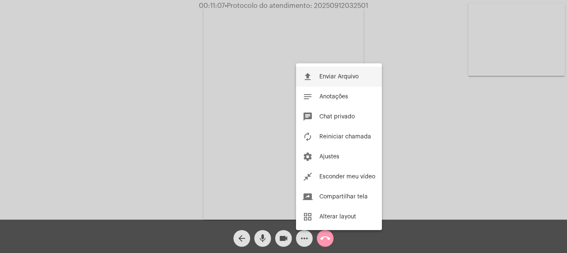
click at [332, 70] on button "file_upload Enviar Arquivo" at bounding box center [339, 77] width 86 height 20
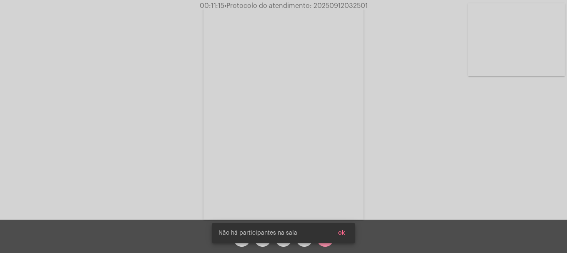
click at [345, 231] on span "ok" at bounding box center [341, 233] width 7 height 6
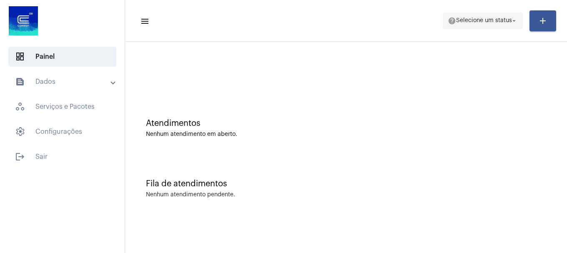
click at [494, 20] on span "Selecione um status" at bounding box center [484, 21] width 56 height 6
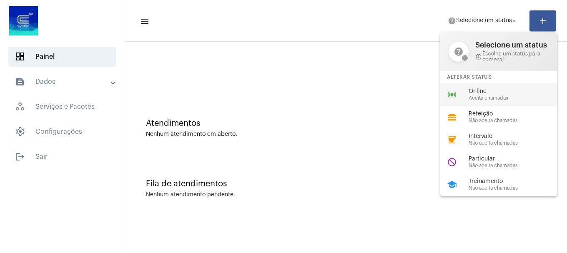
click at [475, 91] on span "Online" at bounding box center [516, 91] width 95 height 6
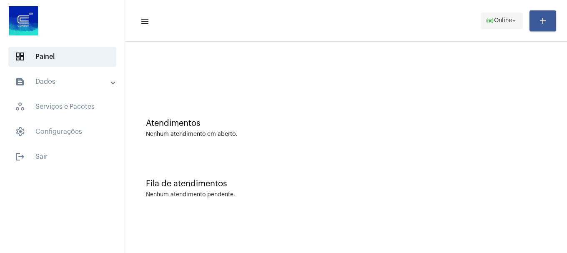
click at [494, 19] on span "Online" at bounding box center [503, 21] width 18 height 6
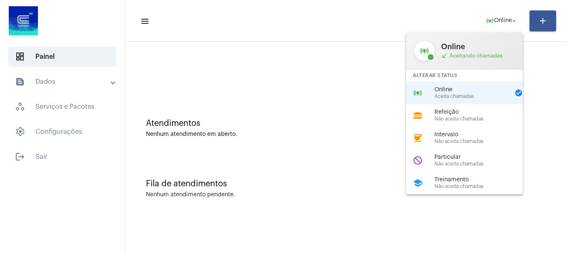
click at [464, 146] on div "coffee Intervalo Não aceita chamadas" at bounding box center [471, 138] width 130 height 23
